Goal: Task Accomplishment & Management: Use online tool/utility

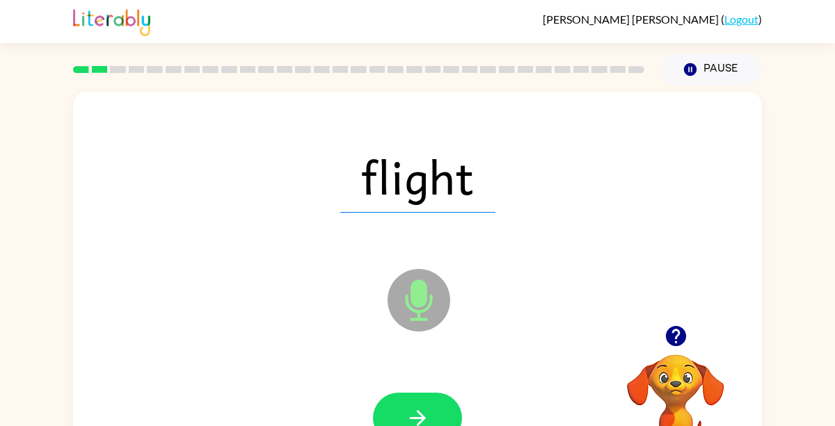
click at [420, 303] on icon "Microphone The Microphone is here when it is your turn to talk" at bounding box center [488, 318] width 209 height 104
click at [427, 404] on button "button" at bounding box center [417, 418] width 89 height 51
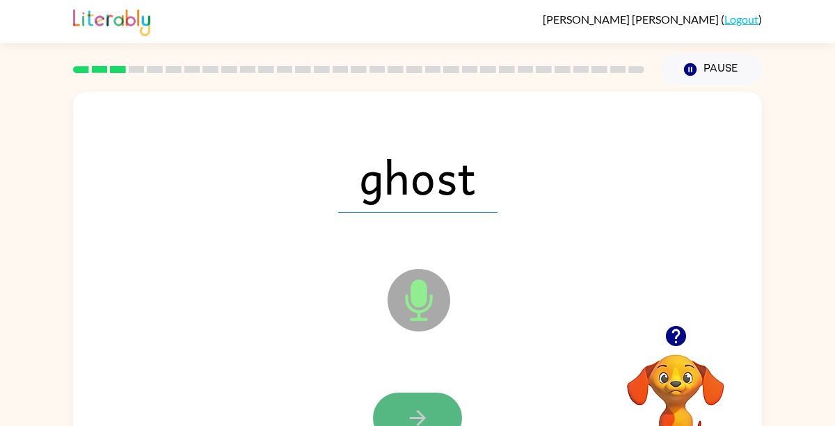
click at [426, 410] on icon "button" at bounding box center [418, 418] width 24 height 24
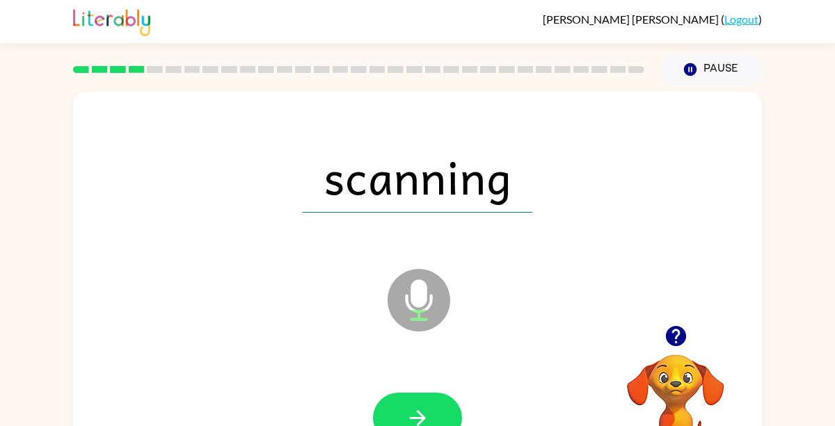
click at [426, 410] on icon "button" at bounding box center [418, 418] width 24 height 24
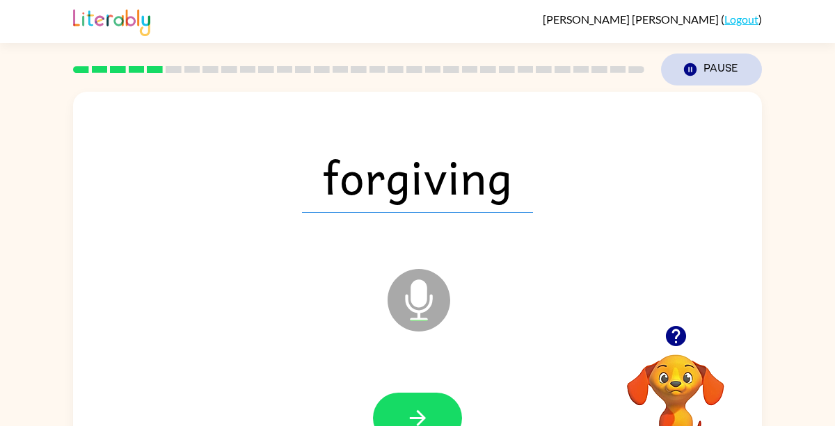
click at [689, 67] on icon "button" at bounding box center [690, 69] width 13 height 13
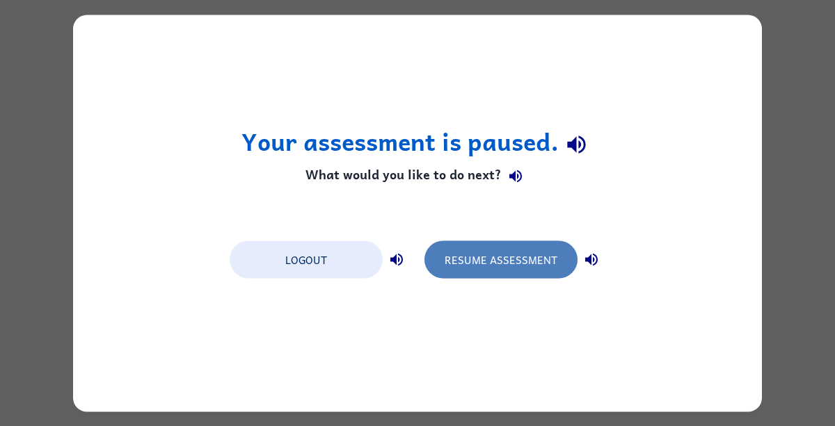
click at [473, 248] on button "Resume Assessment" at bounding box center [500, 260] width 153 height 38
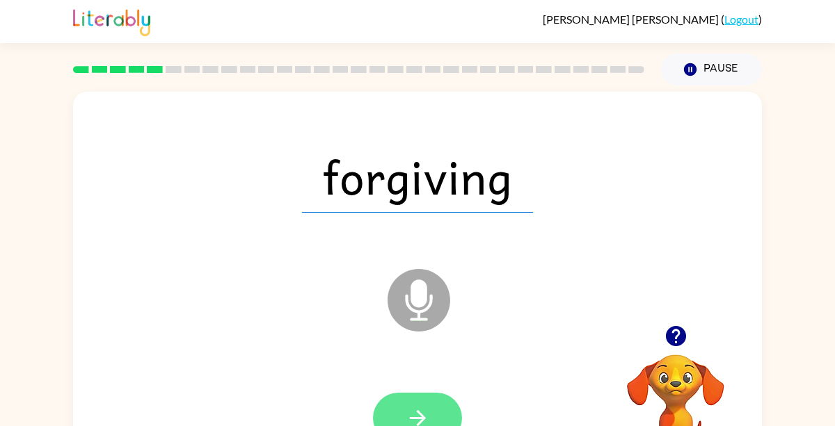
click at [416, 404] on button "button" at bounding box center [417, 418] width 89 height 51
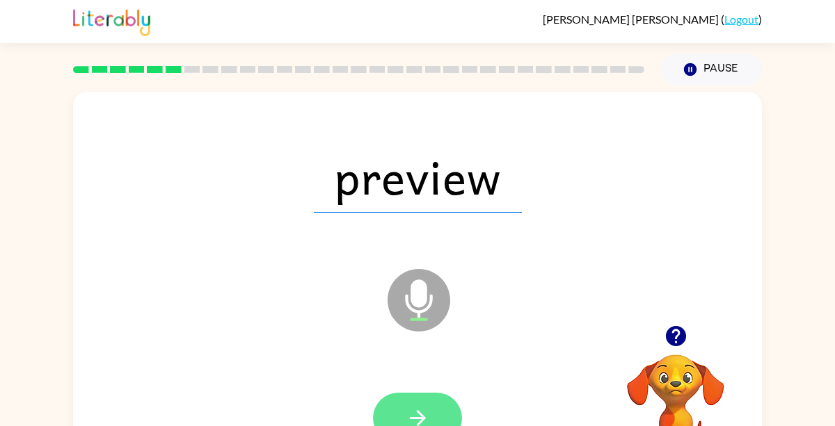
click at [416, 396] on button "button" at bounding box center [417, 418] width 89 height 51
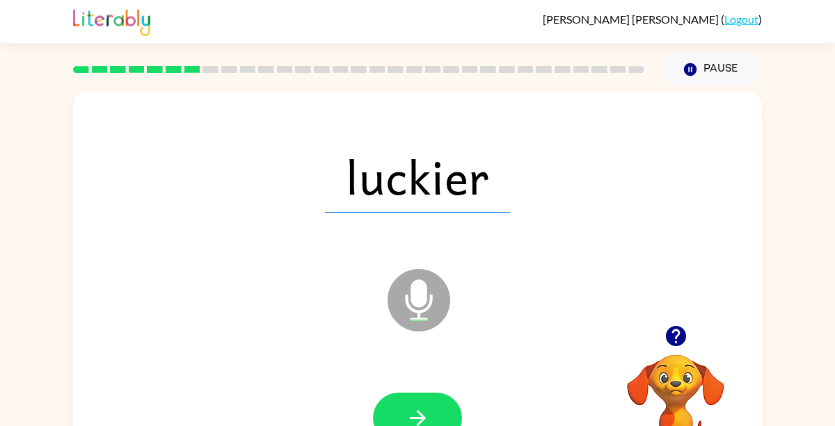
click at [416, 396] on button "button" at bounding box center [417, 418] width 89 height 51
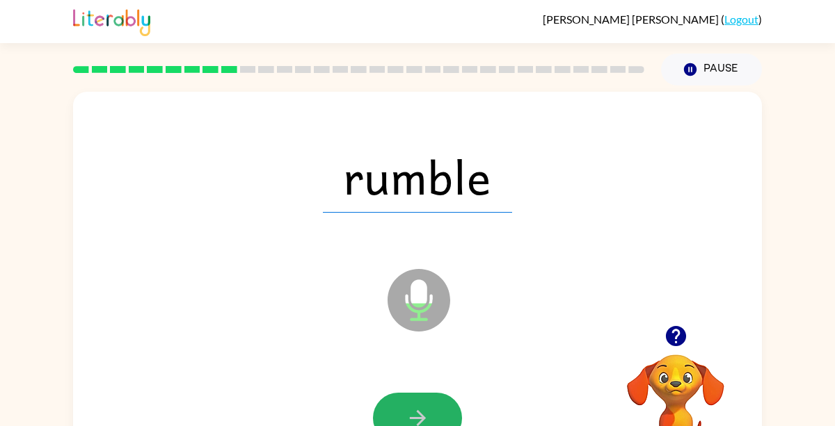
click at [416, 396] on button "button" at bounding box center [417, 418] width 89 height 51
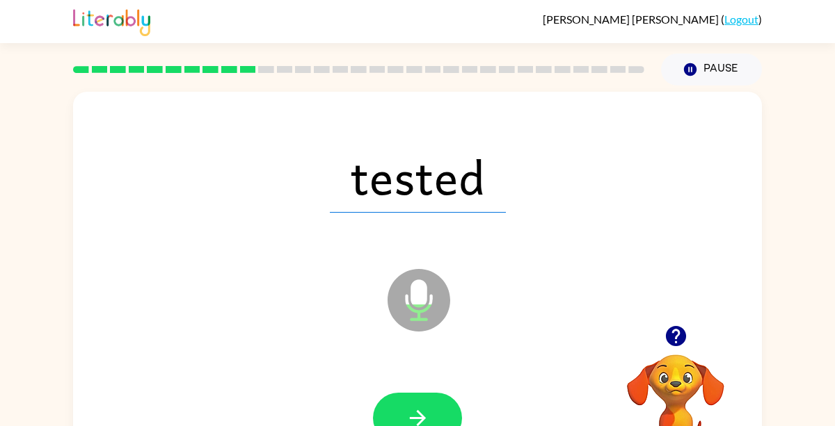
click at [416, 396] on button "button" at bounding box center [417, 418] width 89 height 51
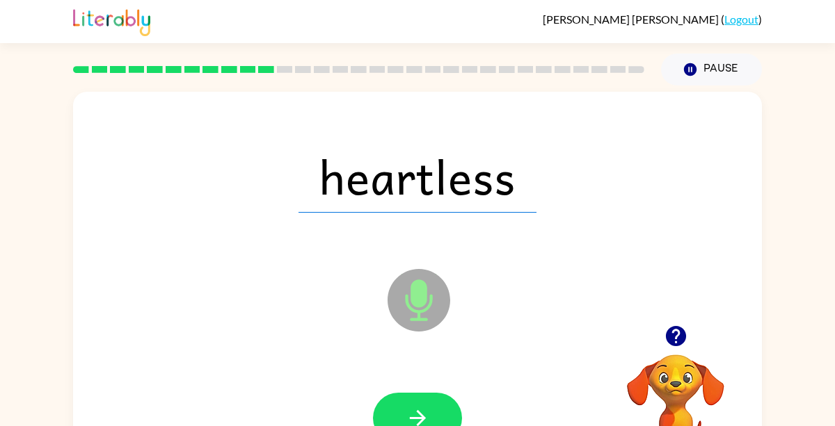
click at [416, 396] on button "button" at bounding box center [417, 418] width 89 height 51
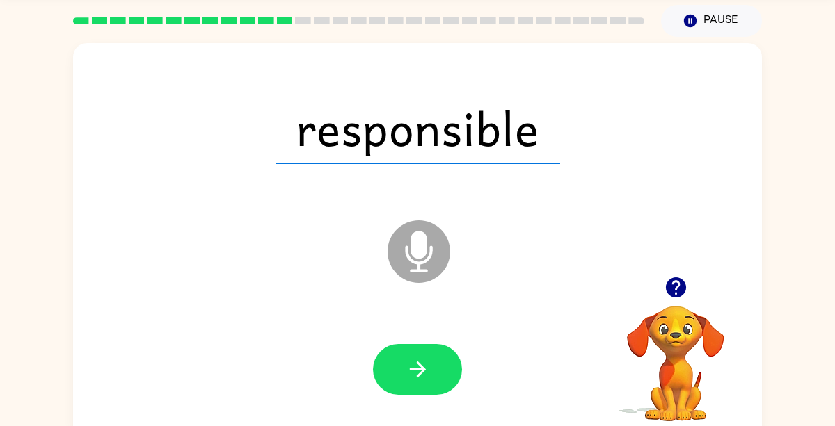
scroll to position [47, 0]
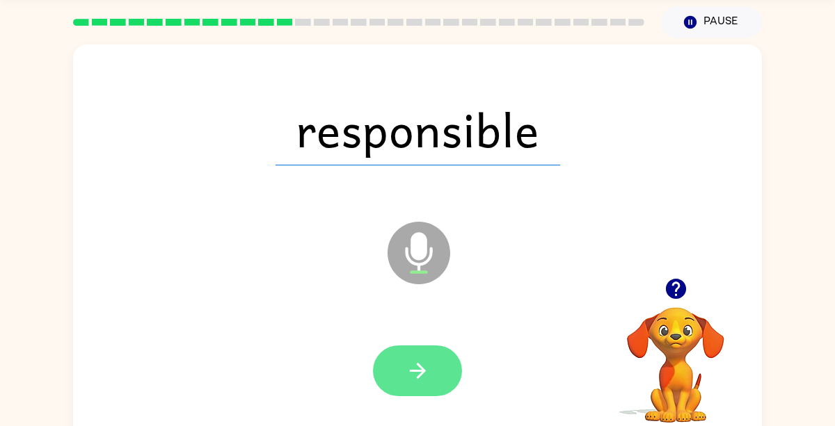
click at [418, 387] on button "button" at bounding box center [417, 371] width 89 height 51
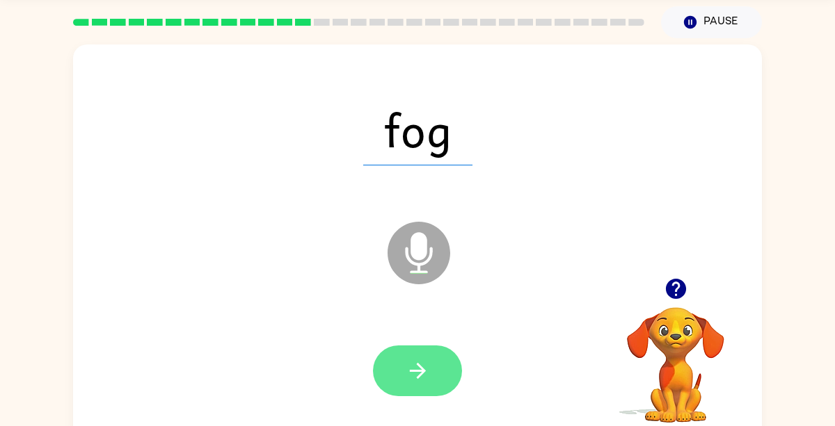
click at [433, 355] on button "button" at bounding box center [417, 371] width 89 height 51
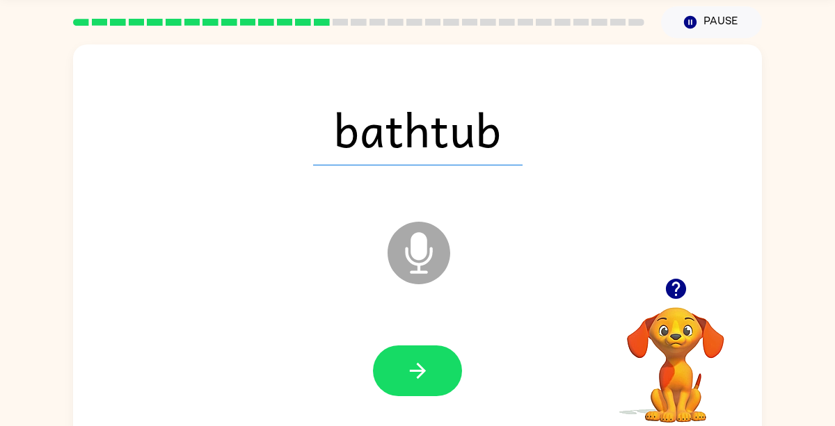
click at [433, 355] on button "button" at bounding box center [417, 371] width 89 height 51
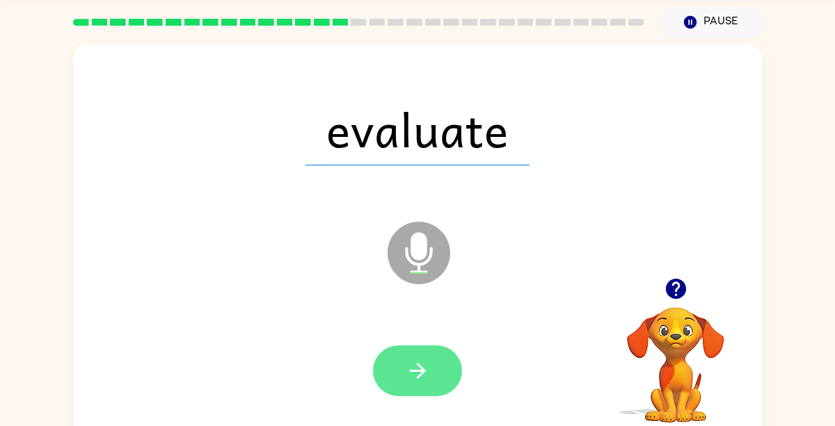
click at [425, 363] on icon "button" at bounding box center [418, 371] width 24 height 24
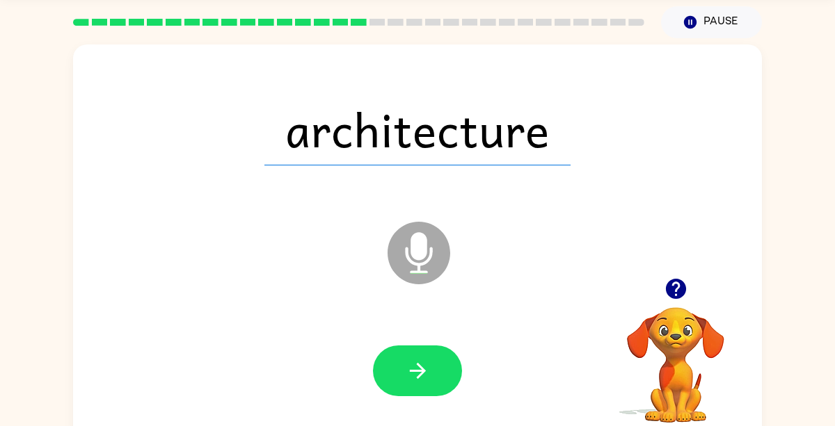
click at [425, 363] on icon "button" at bounding box center [418, 371] width 24 height 24
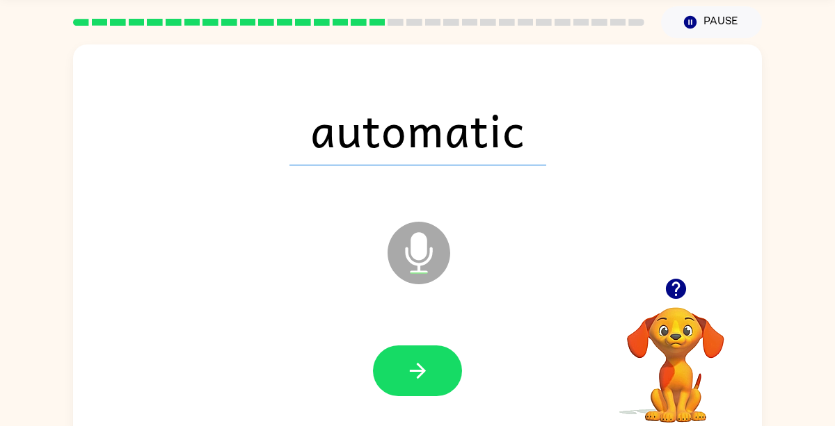
click at [425, 363] on icon "button" at bounding box center [418, 371] width 24 height 24
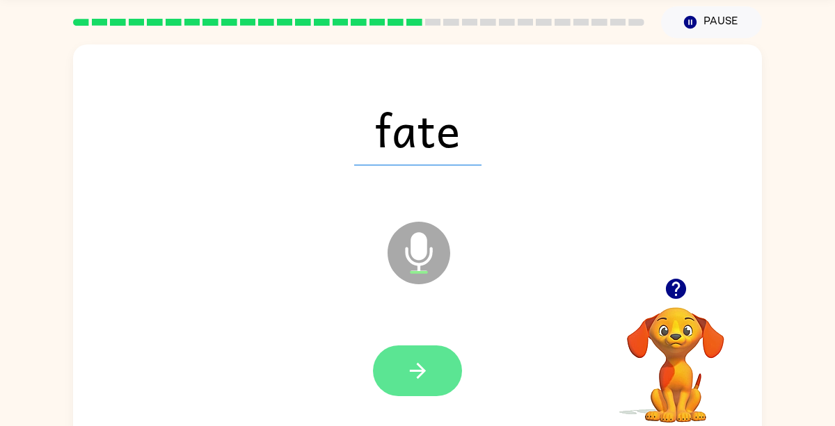
click at [441, 374] on button "button" at bounding box center [417, 371] width 89 height 51
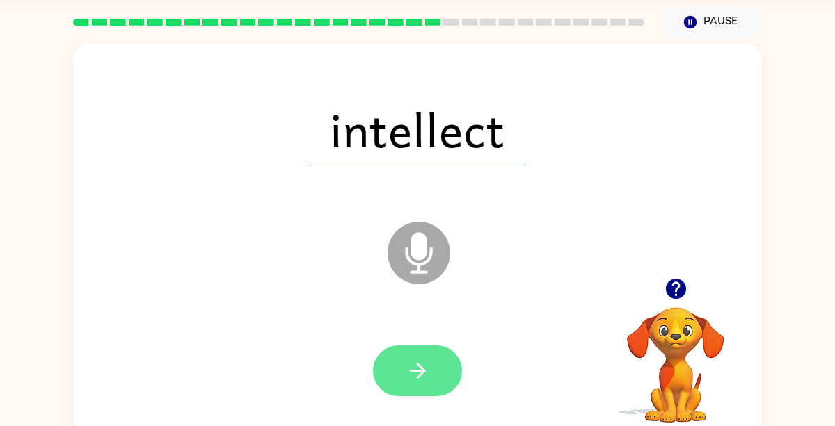
click at [414, 374] on icon "button" at bounding box center [418, 371] width 24 height 24
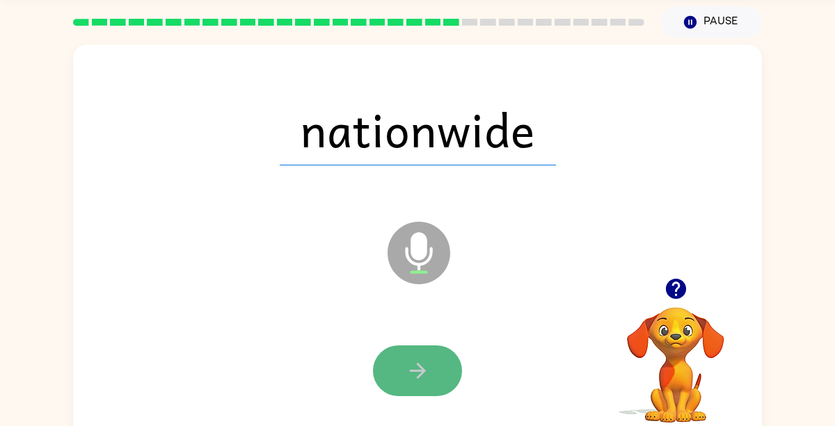
click at [412, 374] on icon "button" at bounding box center [418, 371] width 24 height 24
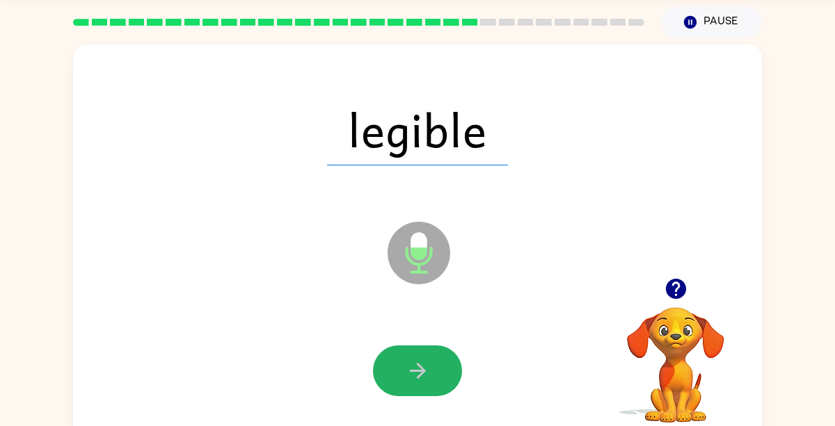
click at [412, 374] on icon "button" at bounding box center [418, 371] width 24 height 24
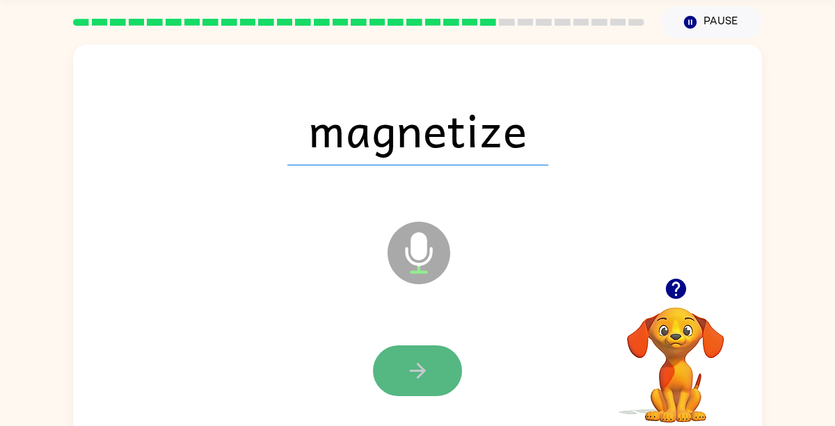
click at [411, 376] on icon "button" at bounding box center [418, 371] width 24 height 24
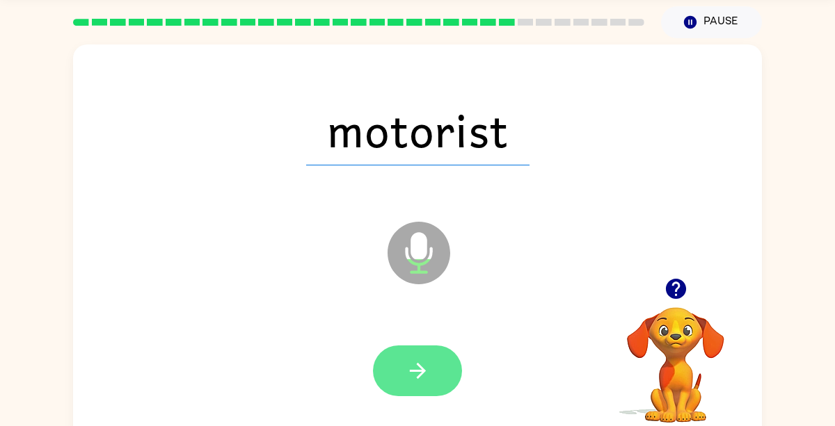
click at [432, 363] on button "button" at bounding box center [417, 371] width 89 height 51
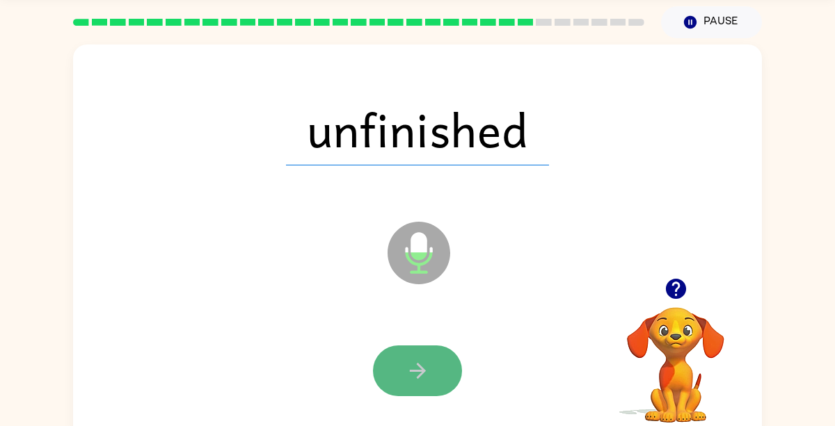
click at [421, 346] on button "button" at bounding box center [417, 371] width 89 height 51
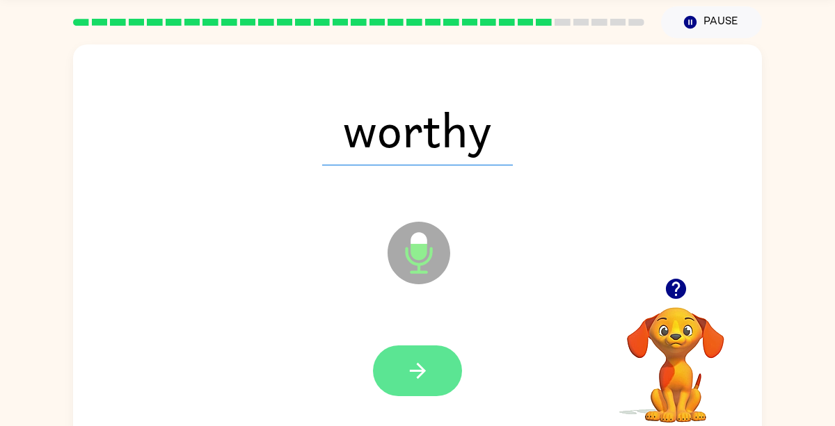
click at [406, 377] on icon "button" at bounding box center [418, 371] width 24 height 24
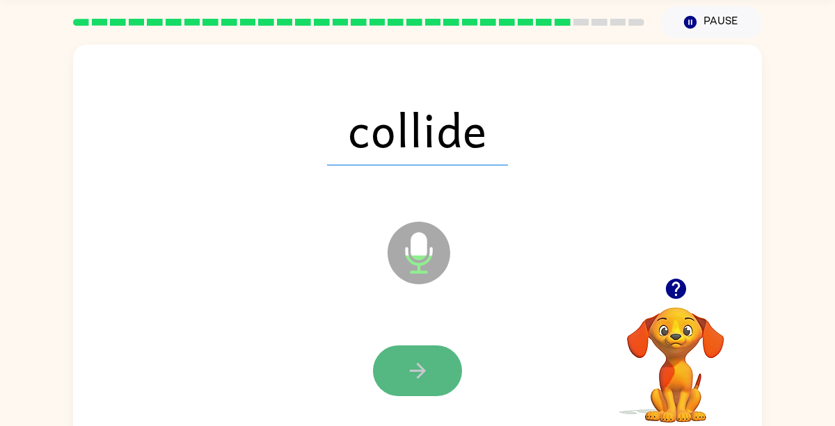
click at [395, 355] on button "button" at bounding box center [417, 371] width 89 height 51
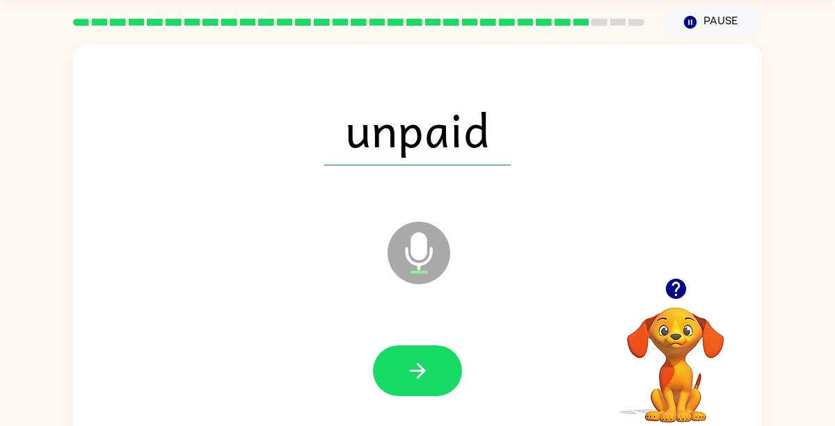
click at [395, 355] on button "button" at bounding box center [417, 371] width 89 height 51
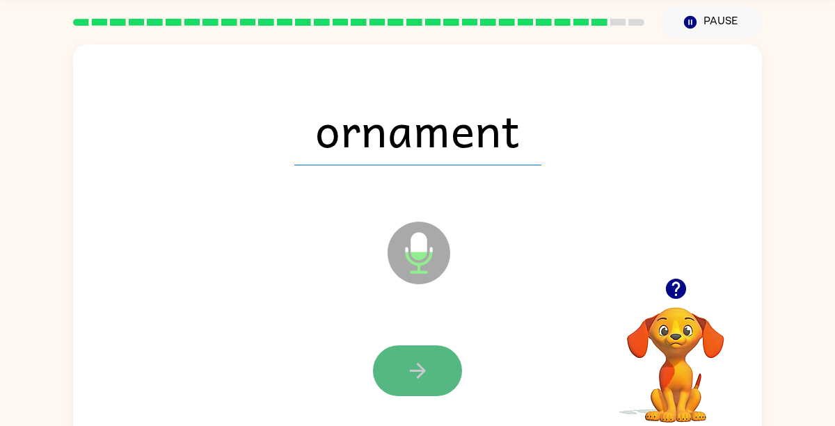
click at [401, 369] on button "button" at bounding box center [417, 371] width 89 height 51
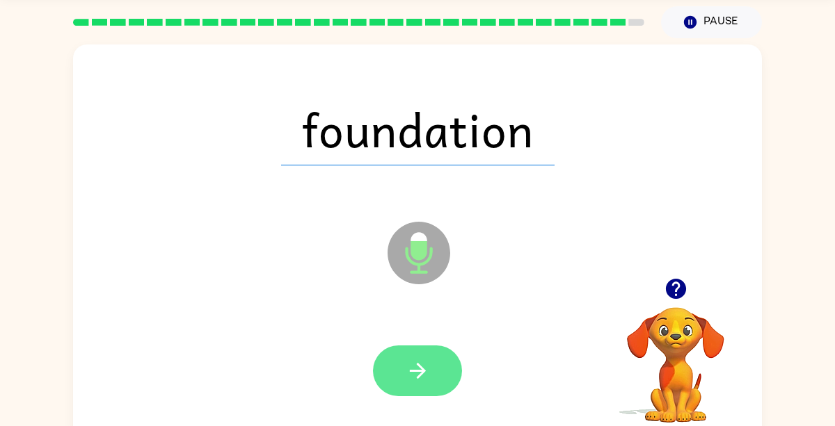
click at [408, 376] on icon "button" at bounding box center [418, 371] width 24 height 24
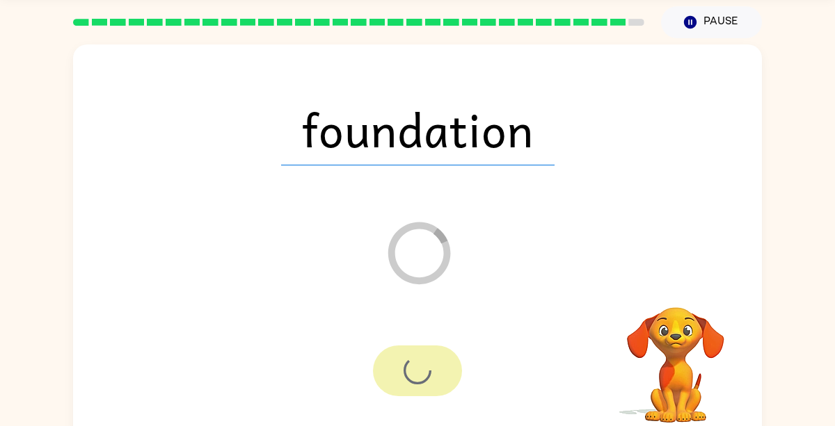
scroll to position [35, 0]
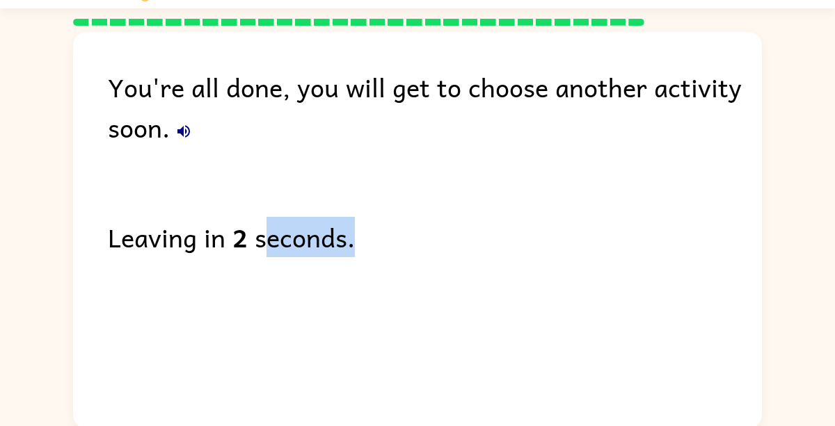
drag, startPoint x: 271, startPoint y: 231, endPoint x: 492, endPoint y: 229, distance: 221.9
click at [492, 229] on div "Leaving in 2 seconds." at bounding box center [435, 237] width 654 height 40
